Goal: Information Seeking & Learning: Understand process/instructions

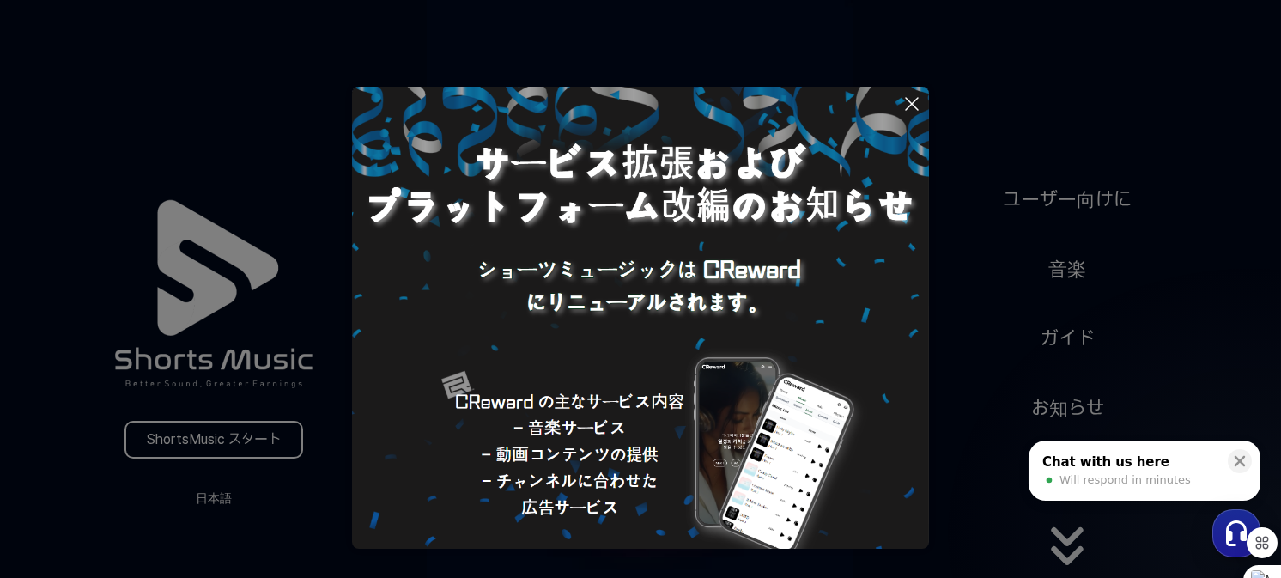
click at [222, 435] on button at bounding box center [640, 289] width 1281 height 578
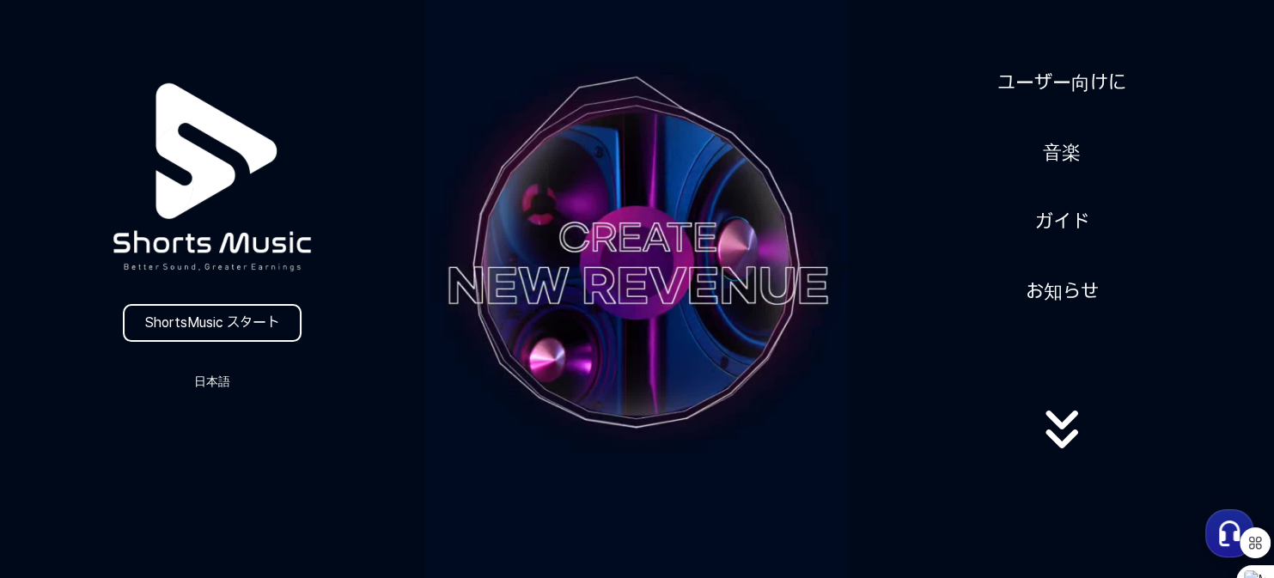
scroll to position [86, 0]
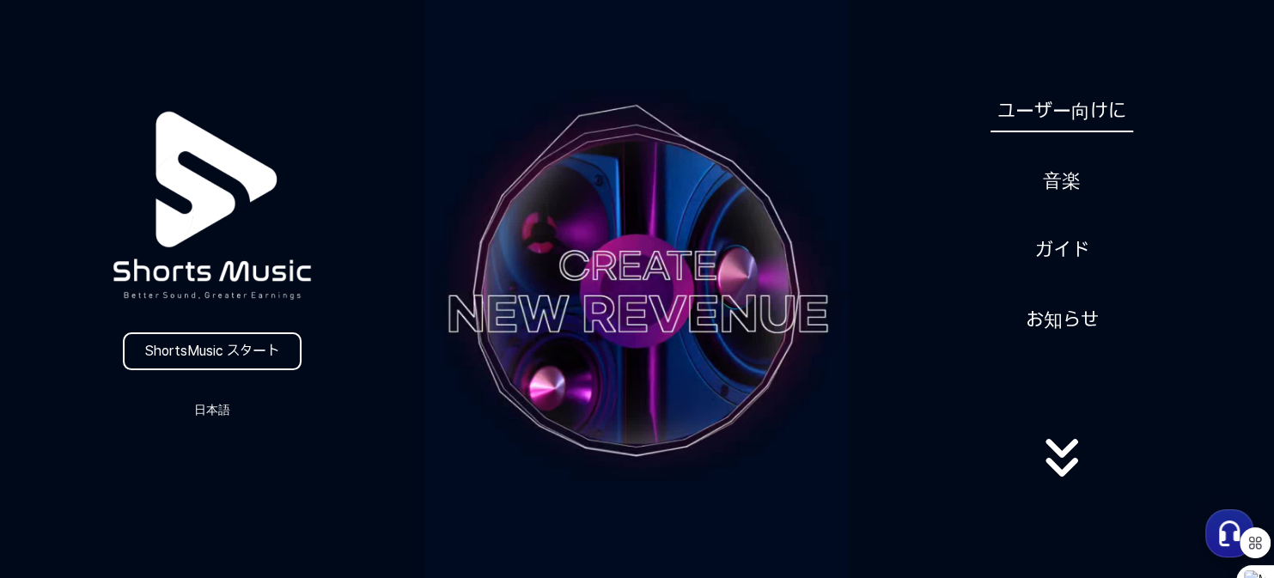
click at [1067, 111] on link "ユーザー向けに" at bounding box center [1061, 111] width 143 height 42
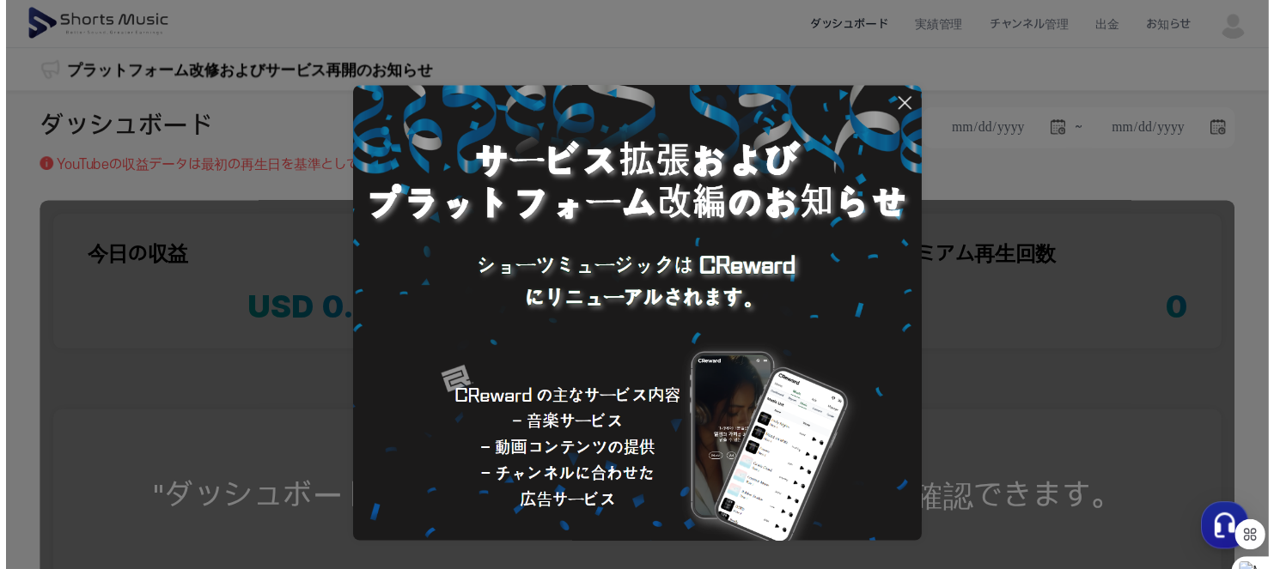
scroll to position [114, 0]
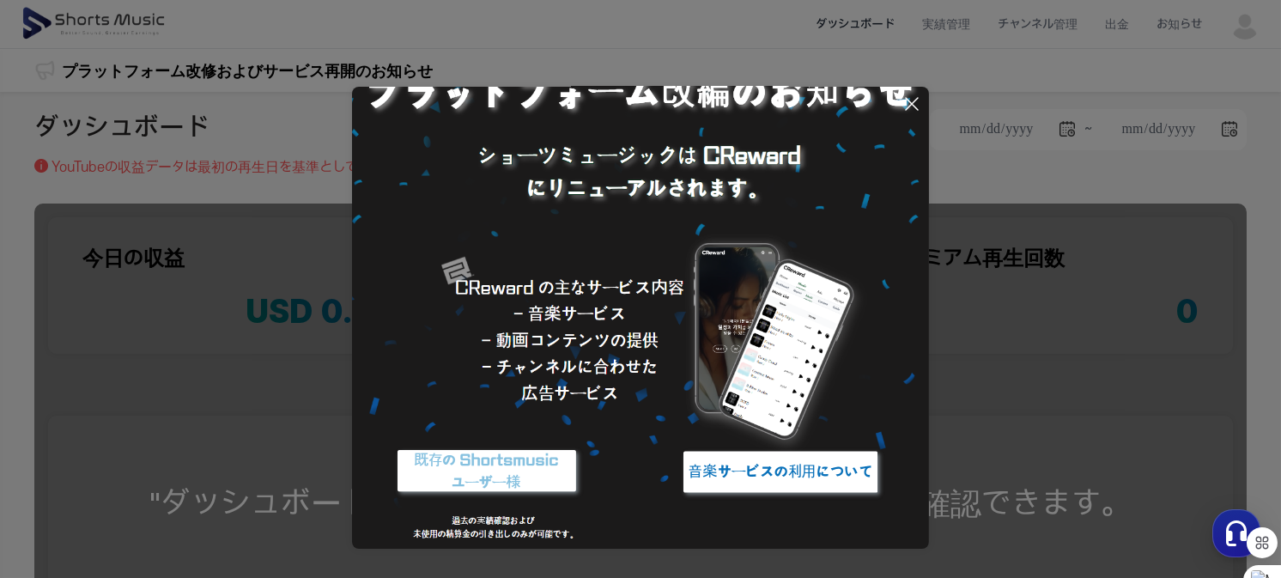
click at [907, 102] on icon at bounding box center [912, 104] width 21 height 21
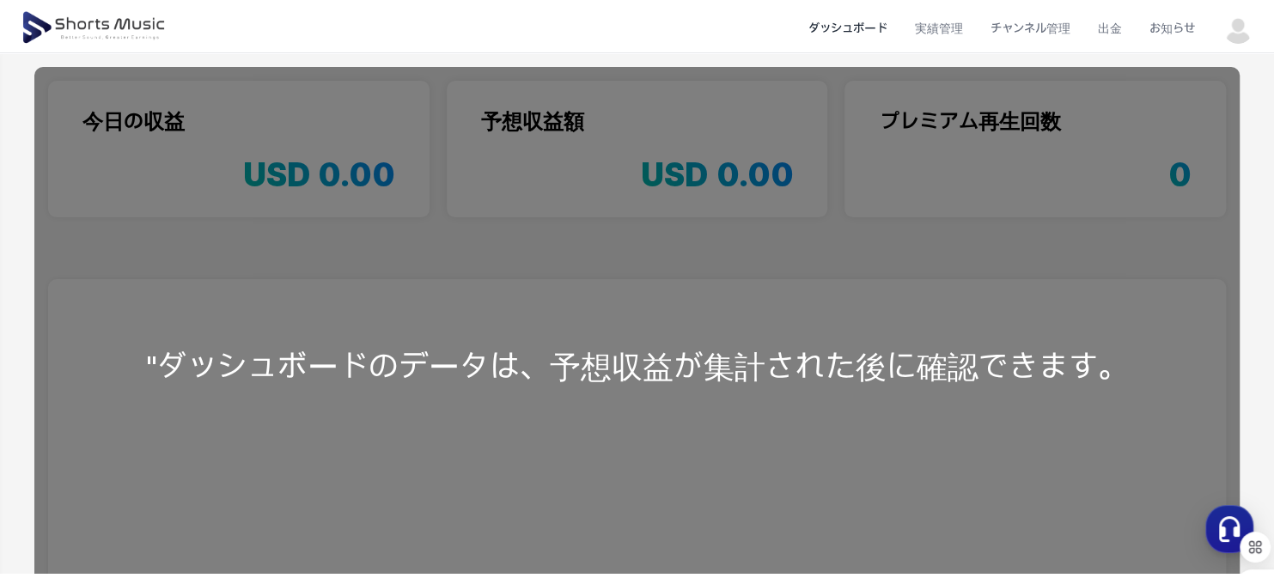
scroll to position [0, 0]
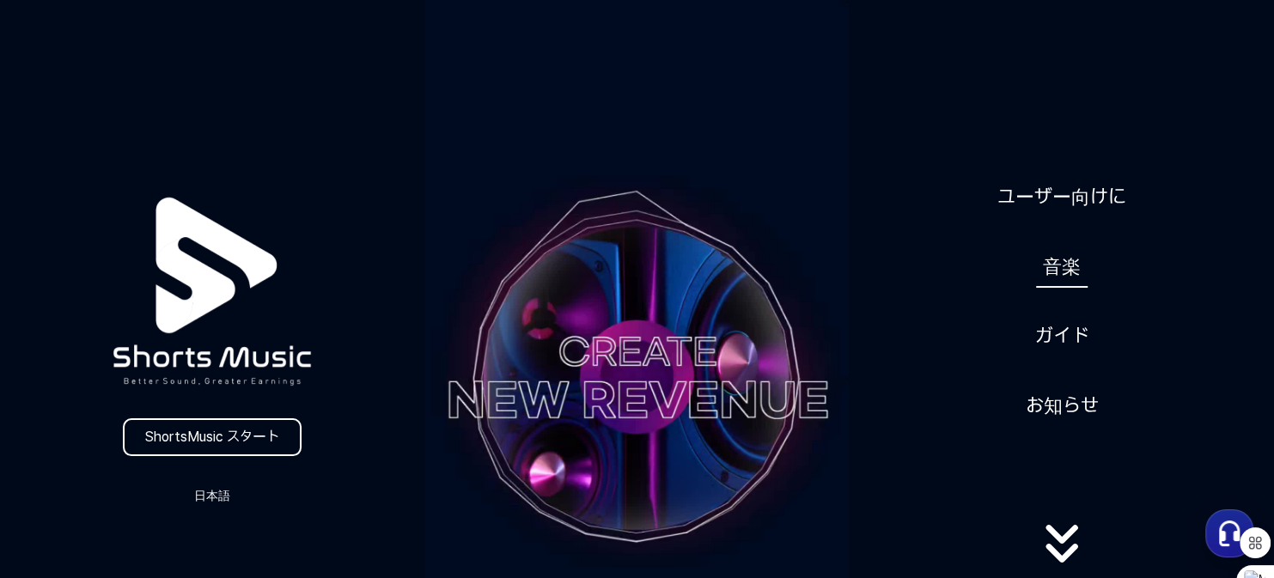
click at [1065, 260] on link "音楽" at bounding box center [1062, 267] width 52 height 42
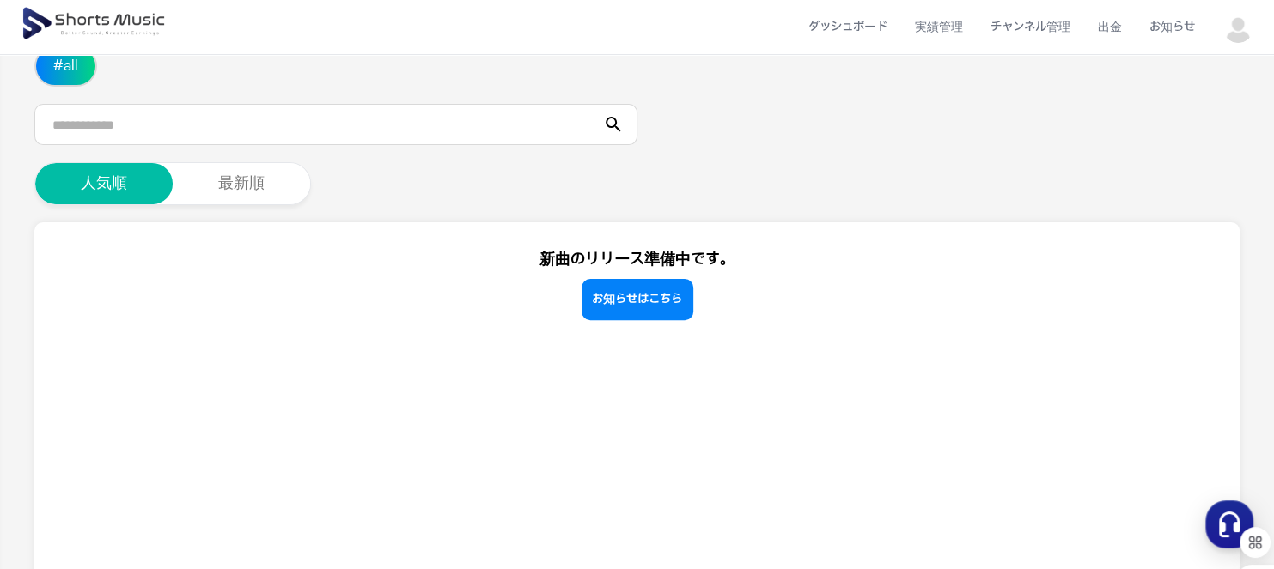
scroll to position [263, 0]
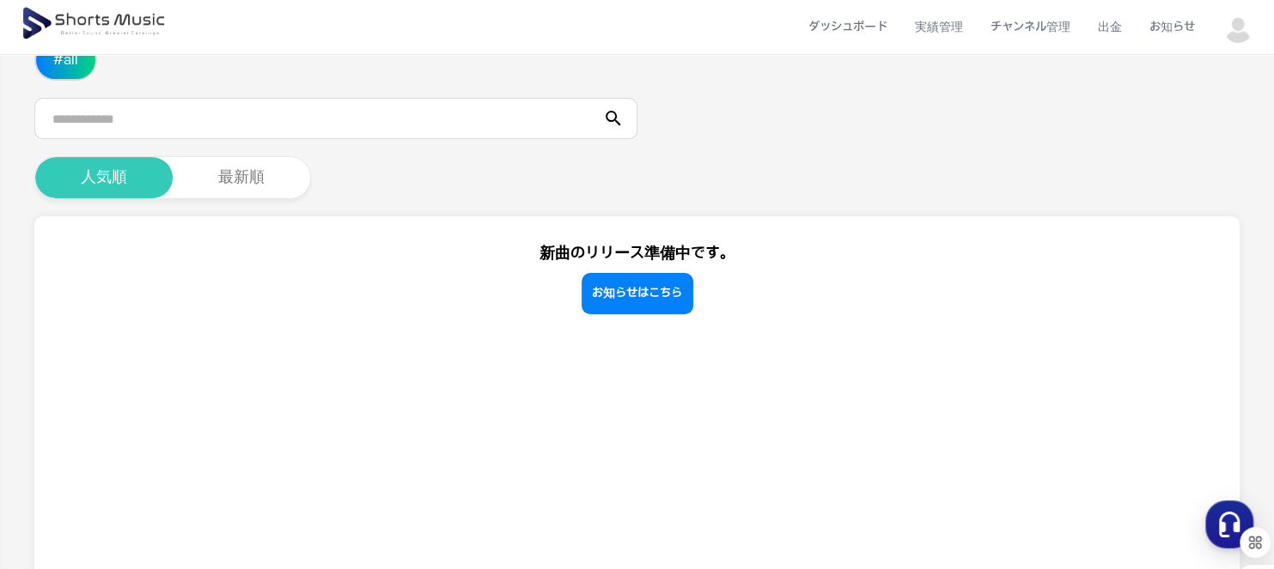
click at [129, 174] on button "人気順" at bounding box center [103, 177] width 137 height 41
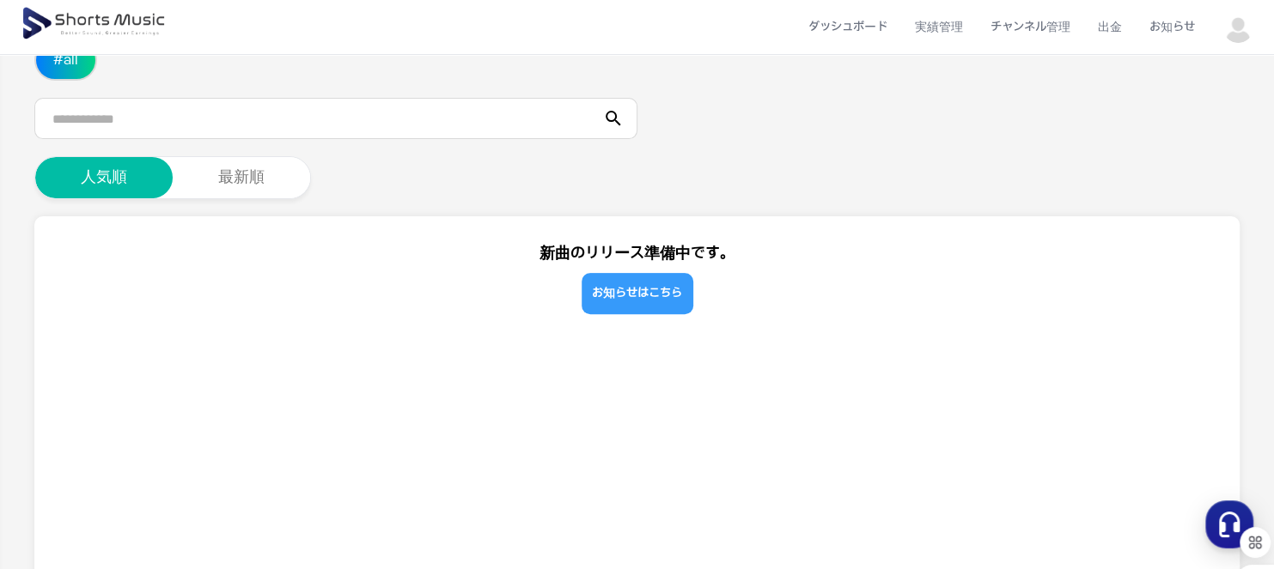
click at [648, 284] on link "お知らせはこちら" at bounding box center [637, 293] width 112 height 41
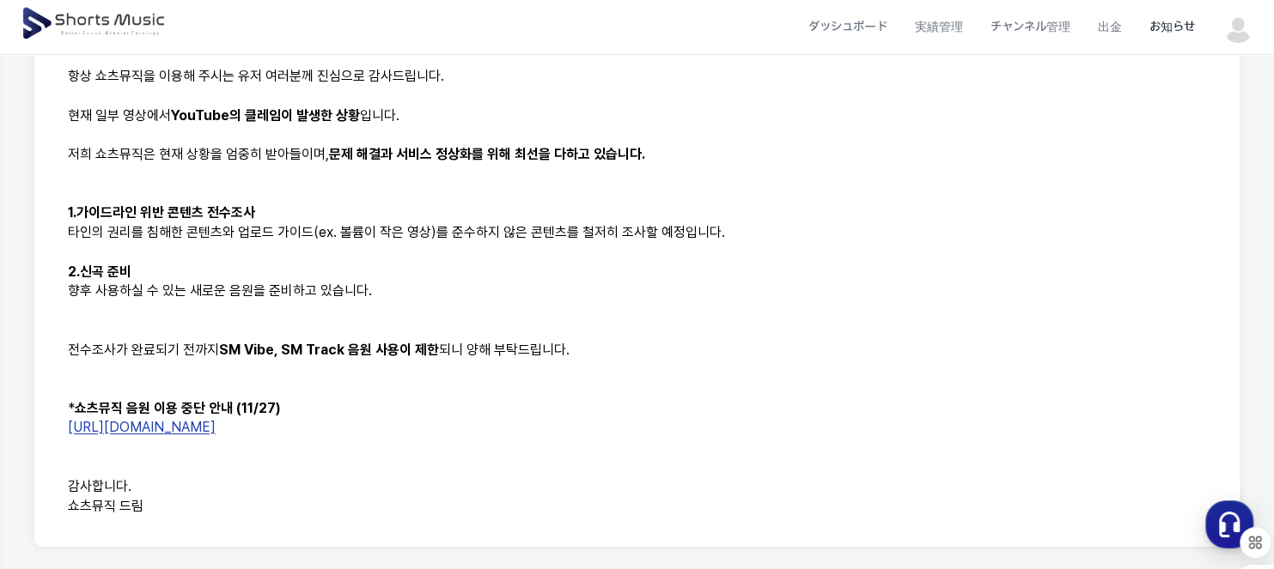
scroll to position [497, 0]
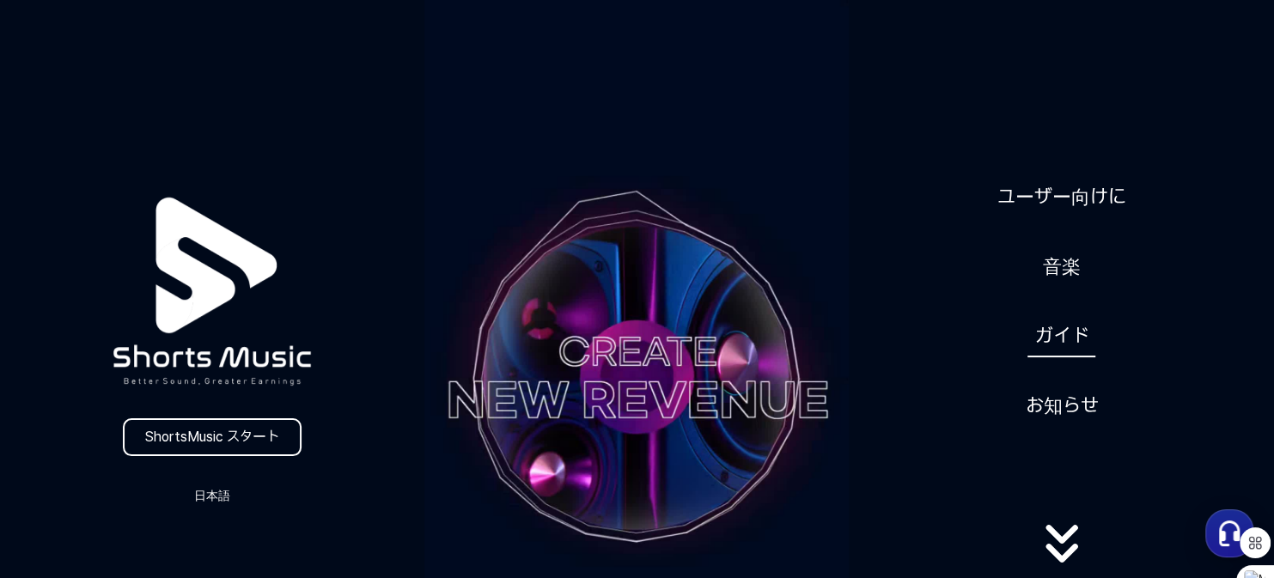
click at [1054, 327] on link "ガイド" at bounding box center [1061, 336] width 68 height 42
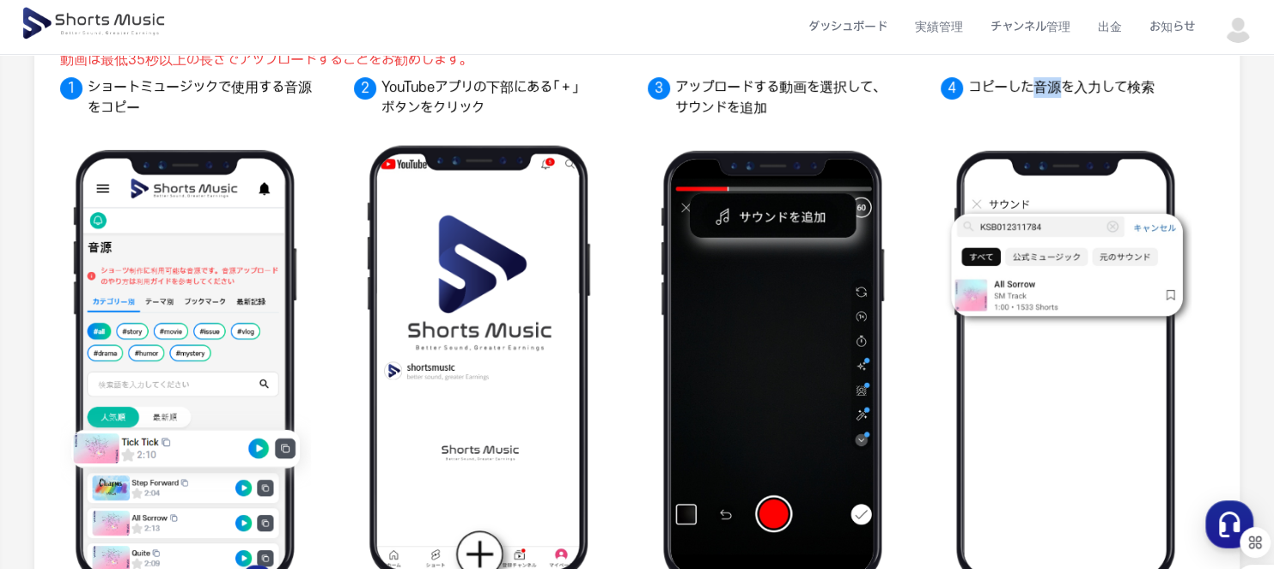
scroll to position [257, 0]
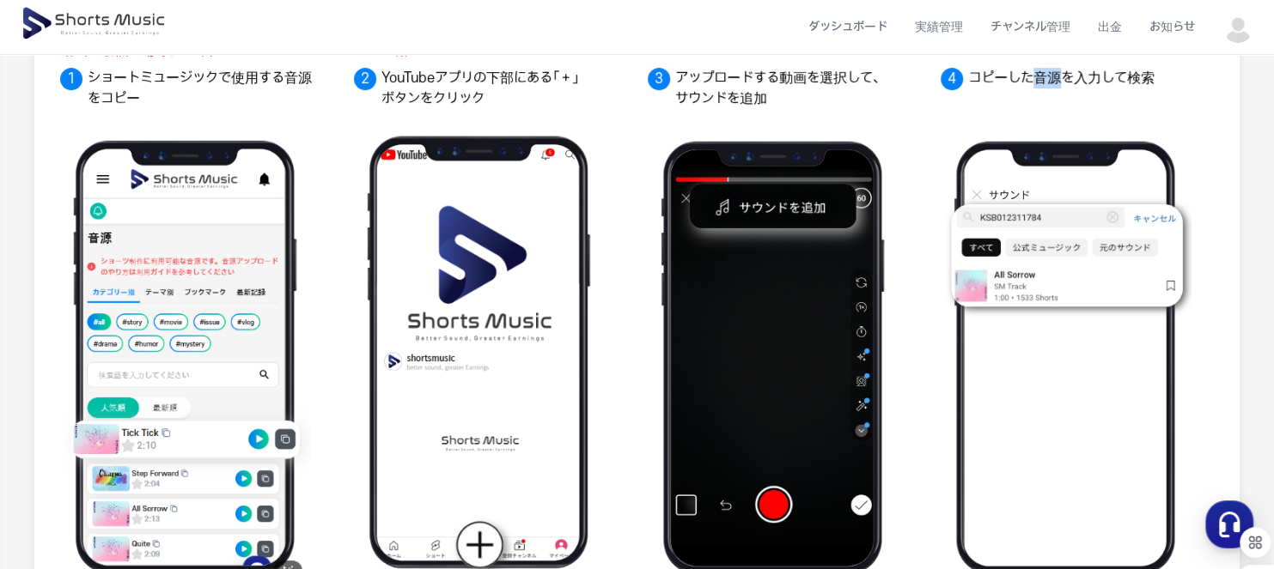
click at [212, 296] on img at bounding box center [185, 357] width 251 height 471
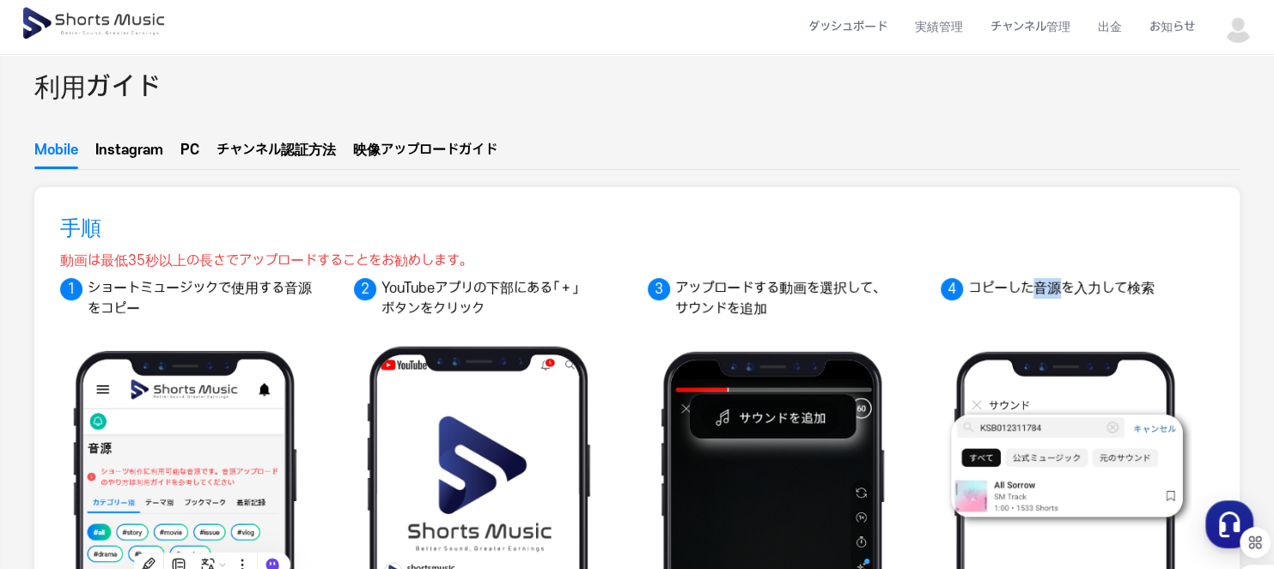
scroll to position [0, 0]
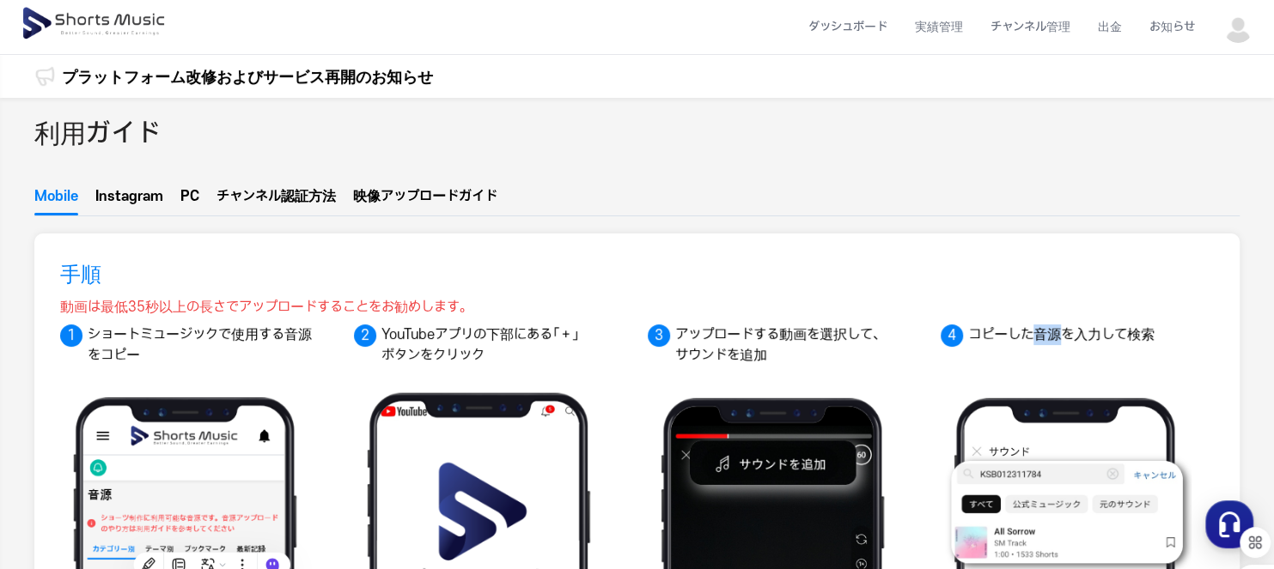
click at [188, 191] on button "PC" at bounding box center [189, 200] width 19 height 29
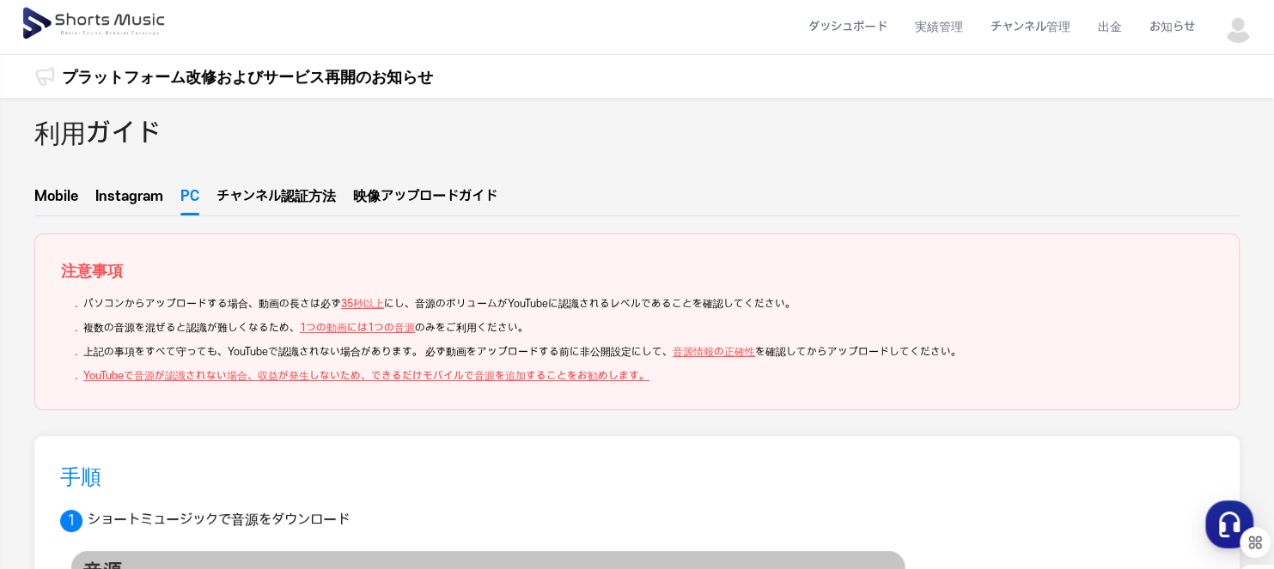
click at [137, 192] on button "Instagram" at bounding box center [129, 200] width 68 height 29
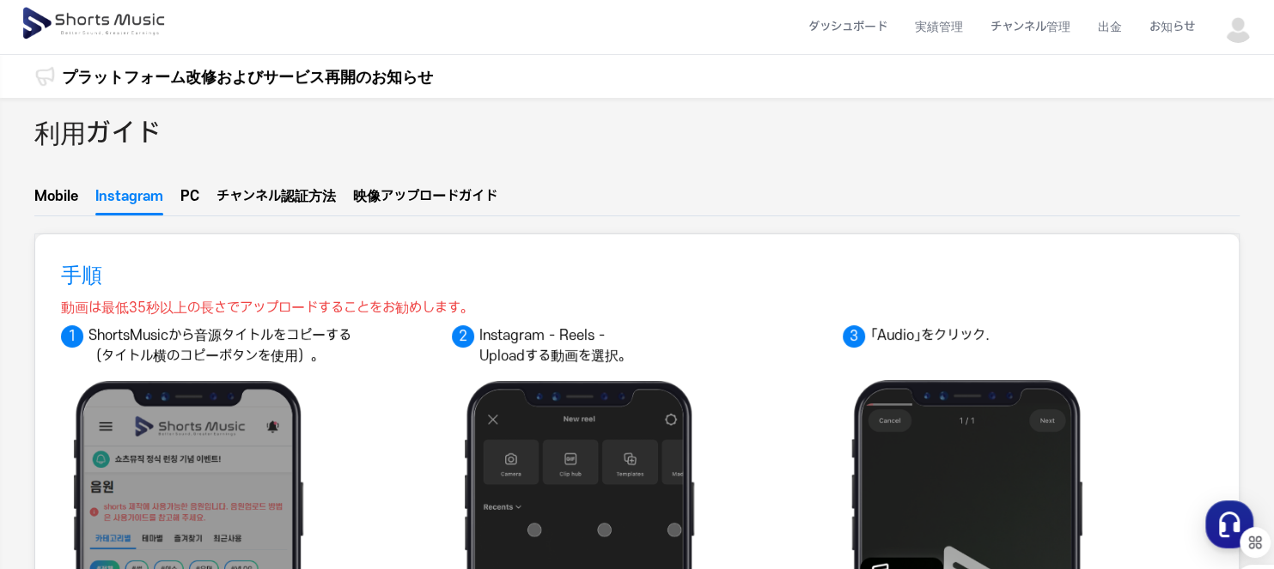
click at [27, 5] on img at bounding box center [95, 24] width 149 height 48
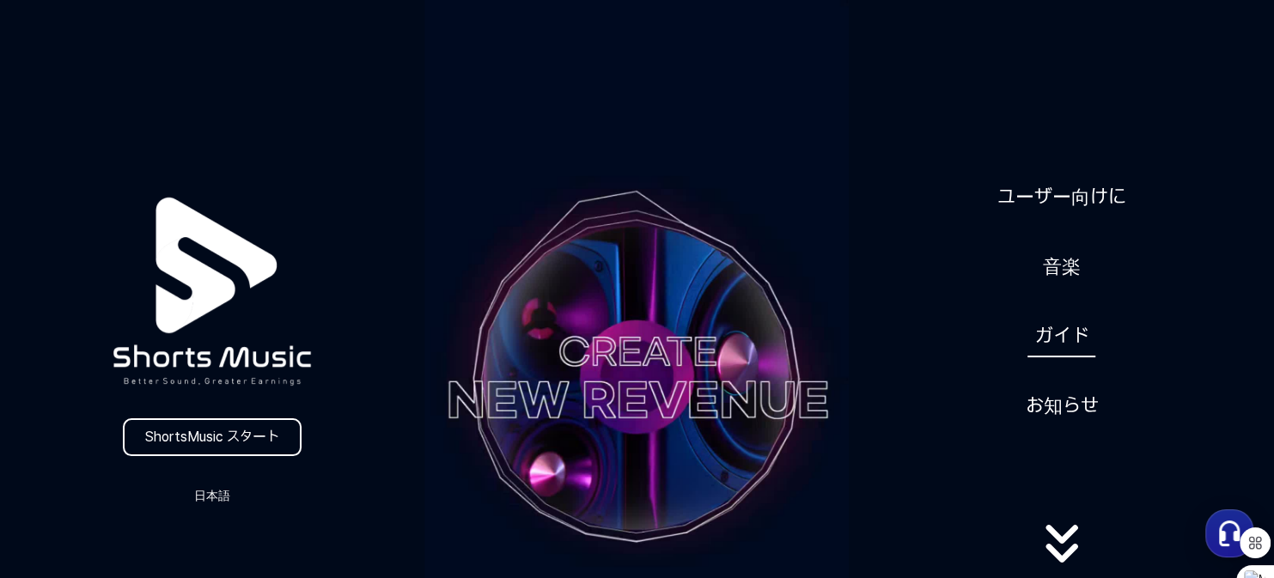
click at [1062, 326] on link "ガイド" at bounding box center [1061, 336] width 68 height 42
